Goal: Task Accomplishment & Management: Use online tool/utility

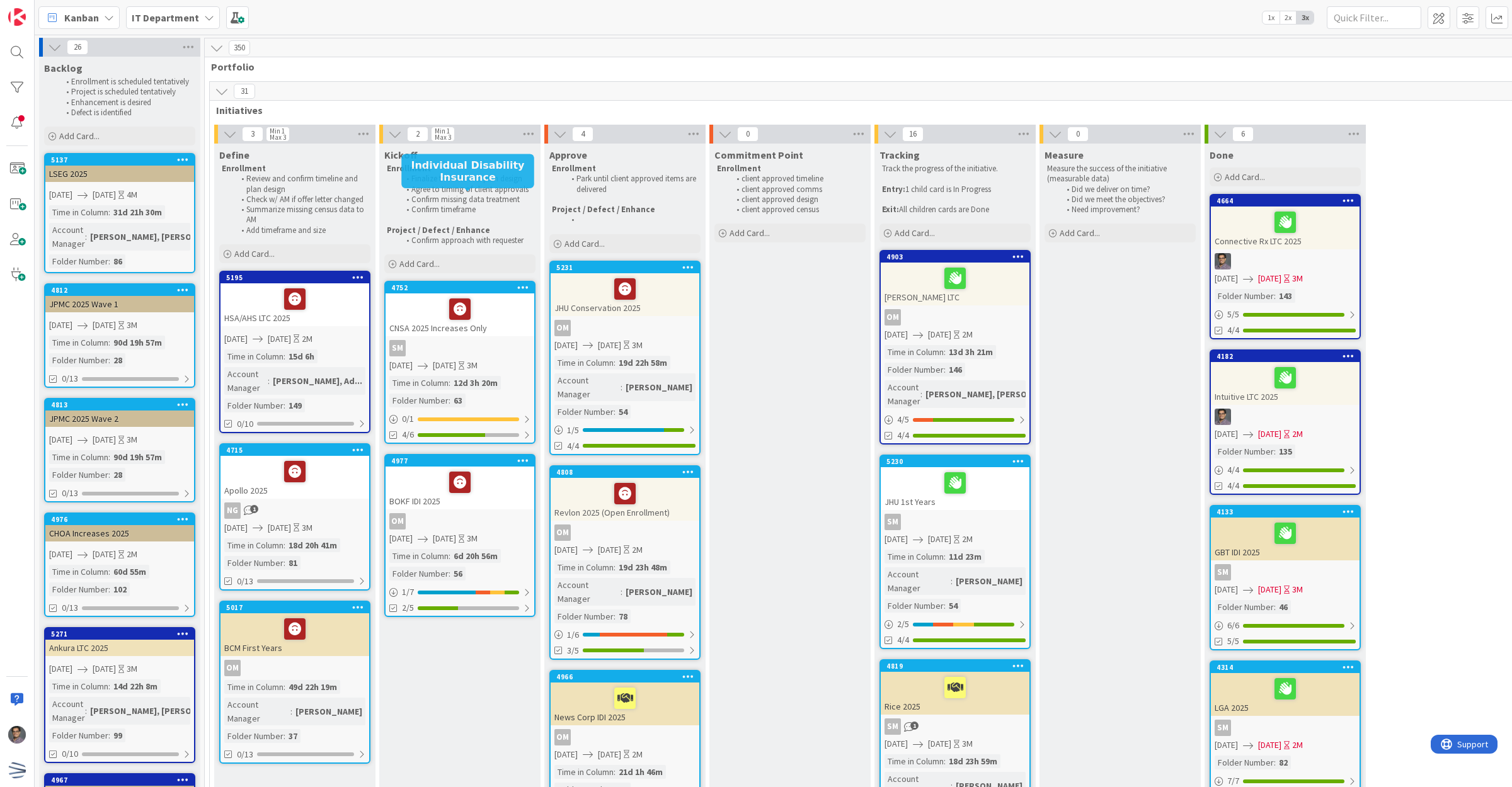
scroll to position [3228, 0]
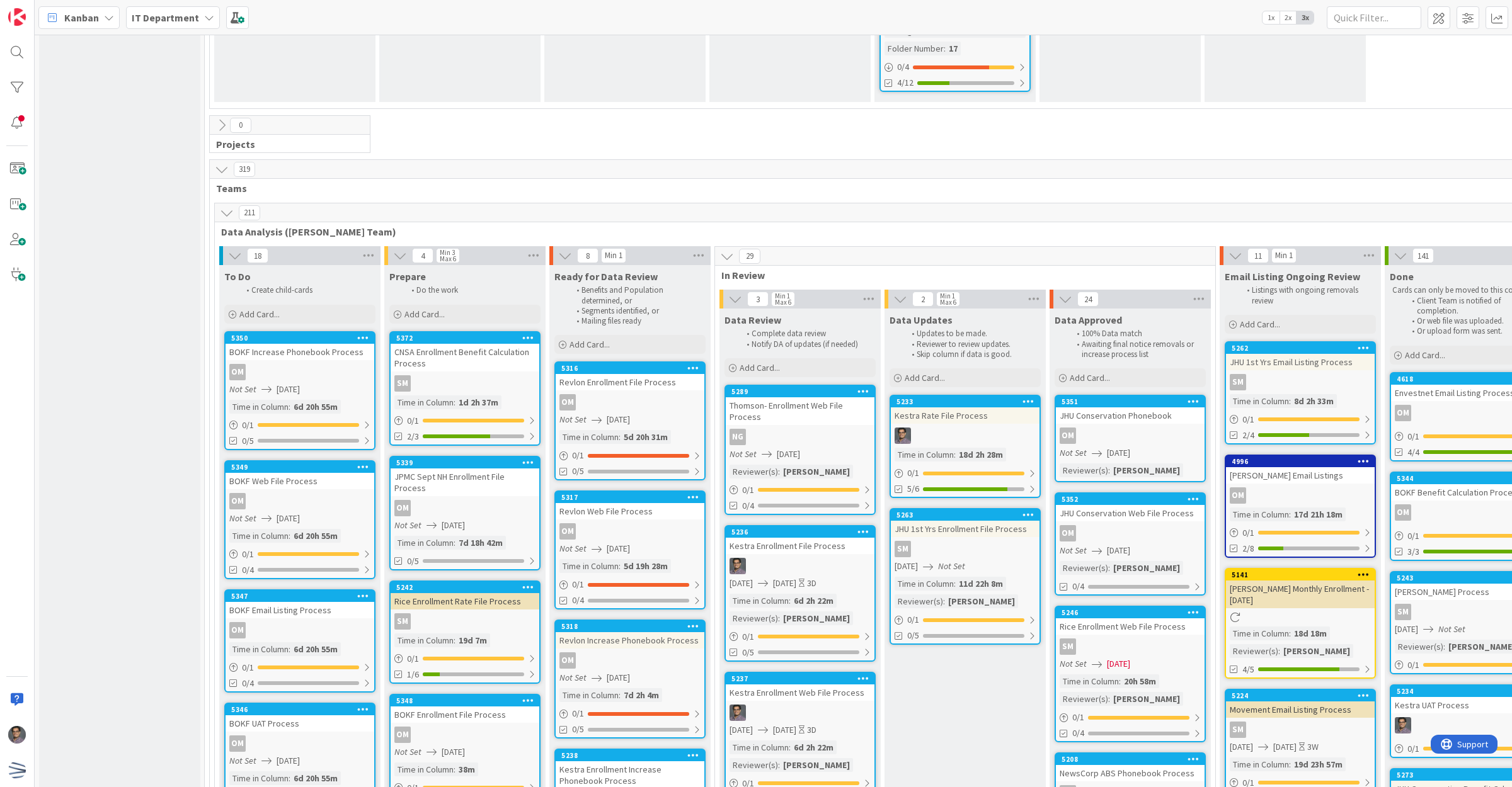
click at [803, 429] on div "NG" at bounding box center [800, 437] width 148 height 17
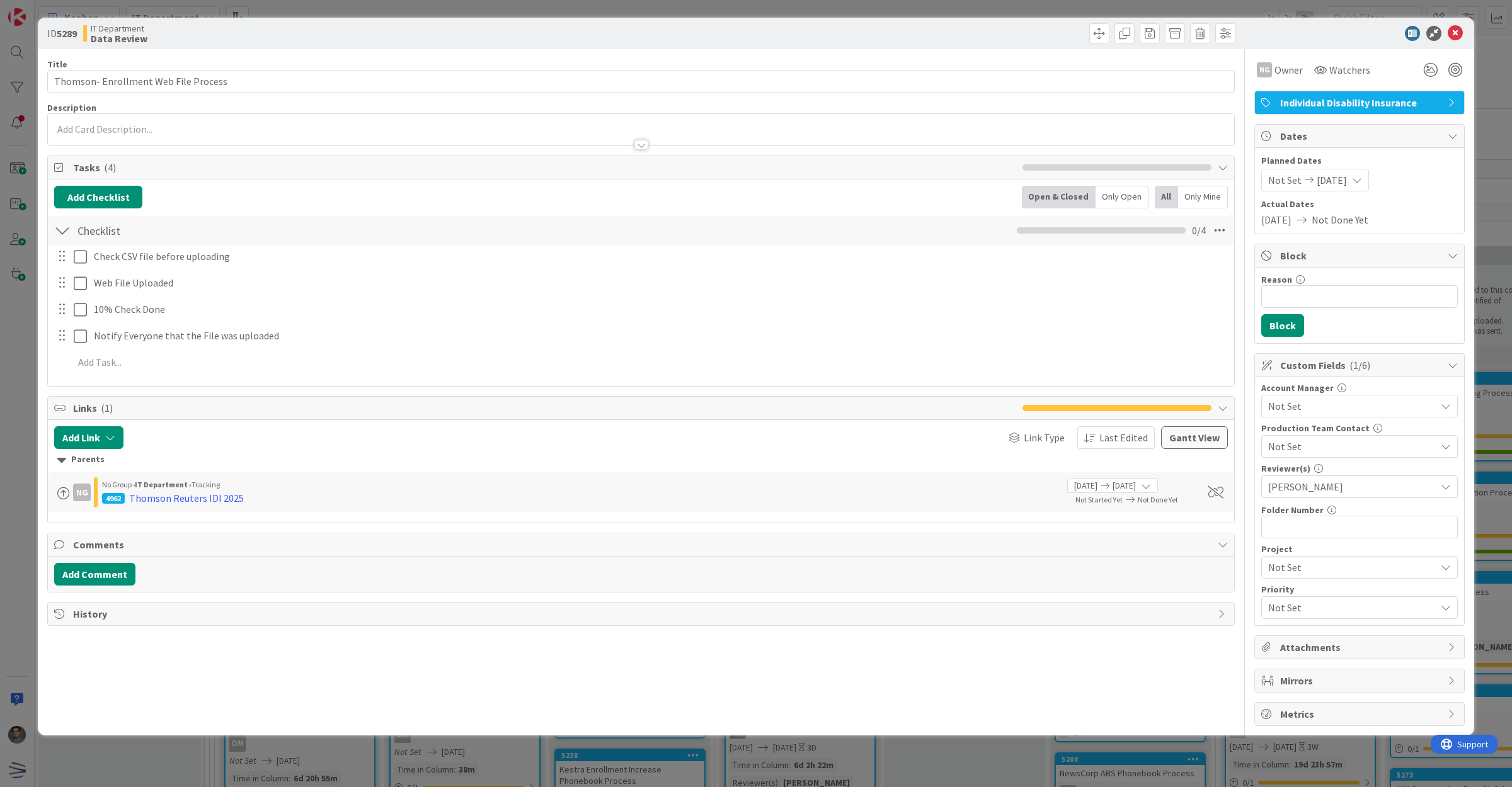
click at [1307, 488] on span "[PERSON_NAME]" at bounding box center [1352, 486] width 168 height 15
click at [1270, 653] on icon at bounding box center [1268, 652] width 10 height 19
click at [1450, 33] on icon at bounding box center [1455, 33] width 15 height 15
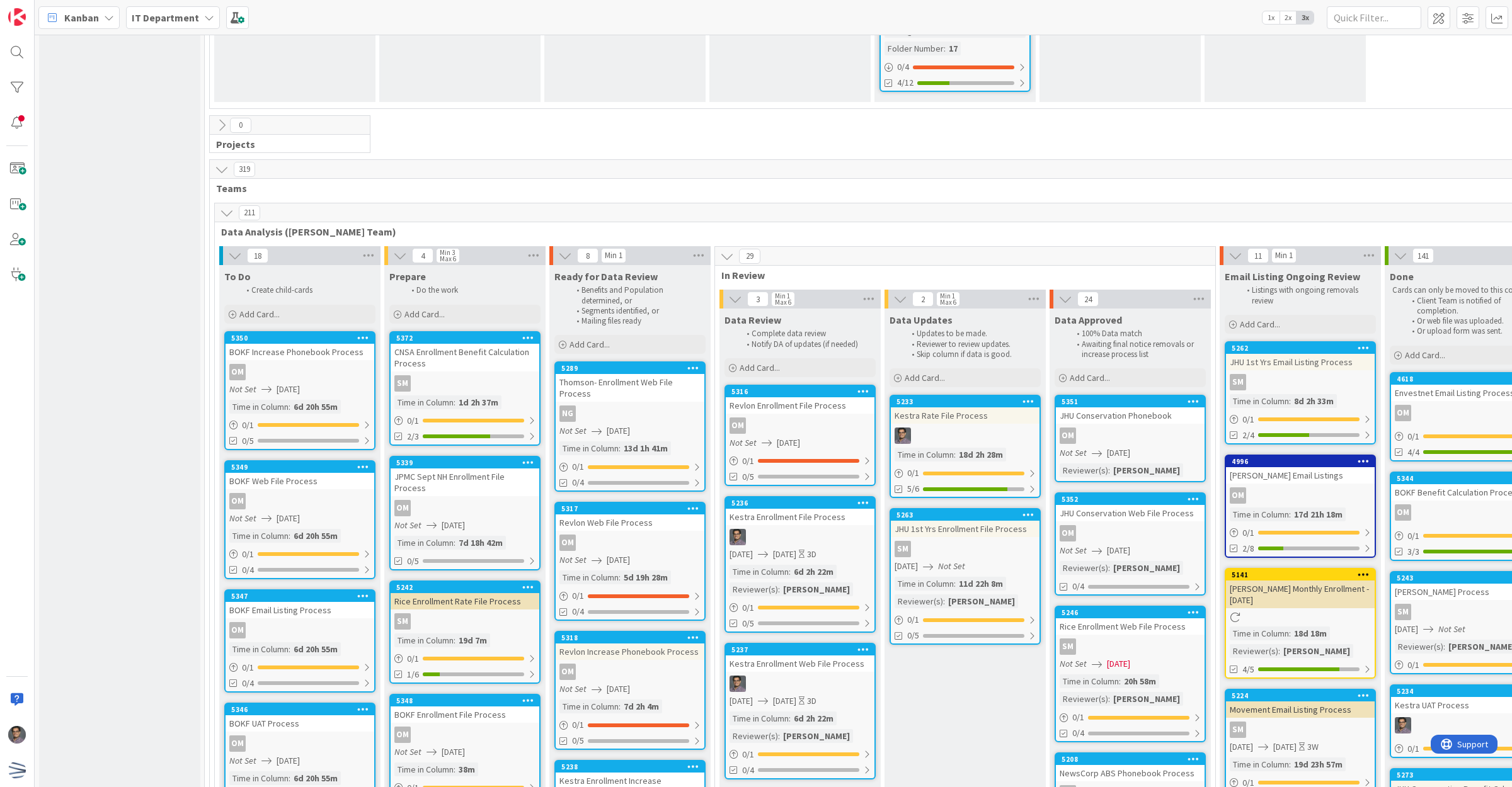
click at [792, 418] on div "OM" at bounding box center [800, 426] width 148 height 17
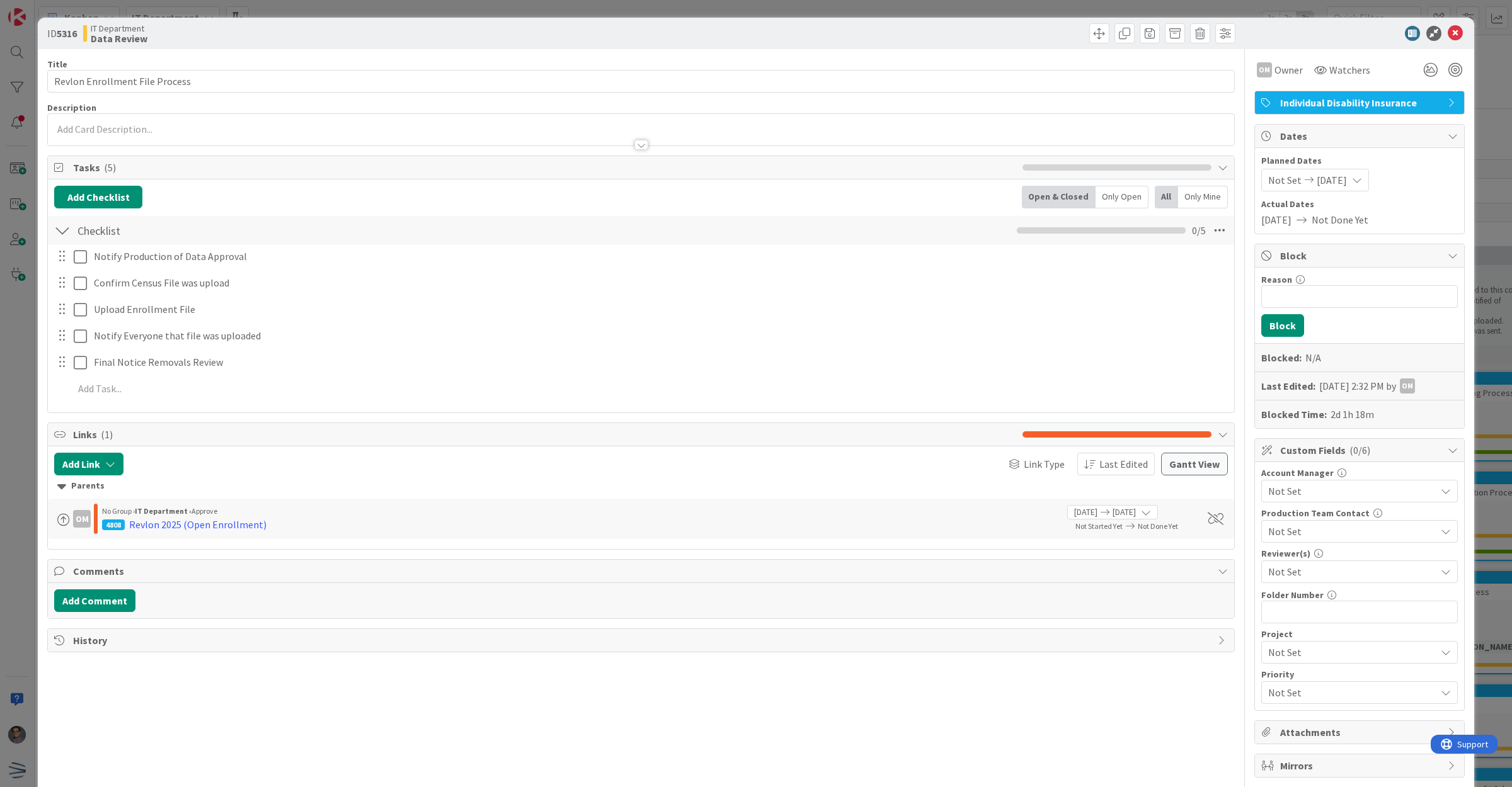
click at [1295, 574] on span "Not Set" at bounding box center [1352, 571] width 168 height 15
click at [1296, 737] on span "[PERSON_NAME]" at bounding box center [1317, 737] width 75 height 19
click at [1448, 32] on icon at bounding box center [1455, 33] width 15 height 15
